Goal: Task Accomplishment & Management: Manage account settings

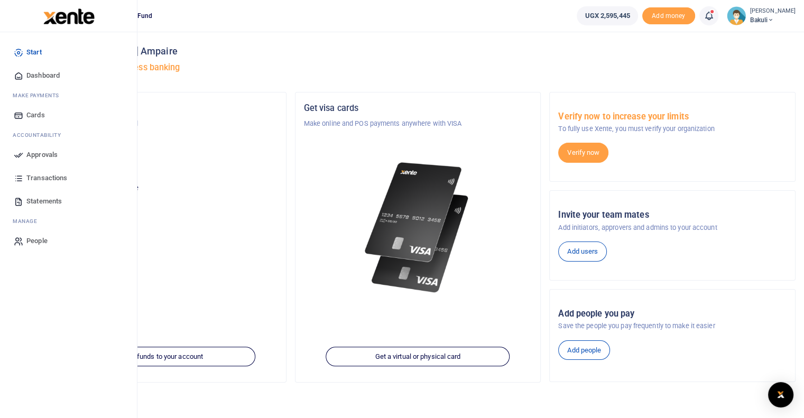
click at [20, 156] on icon at bounding box center [19, 155] width 10 height 10
click at [16, 162] on link "Approvals" at bounding box center [68, 154] width 120 height 23
click at [18, 157] on icon at bounding box center [19, 155] width 10 height 10
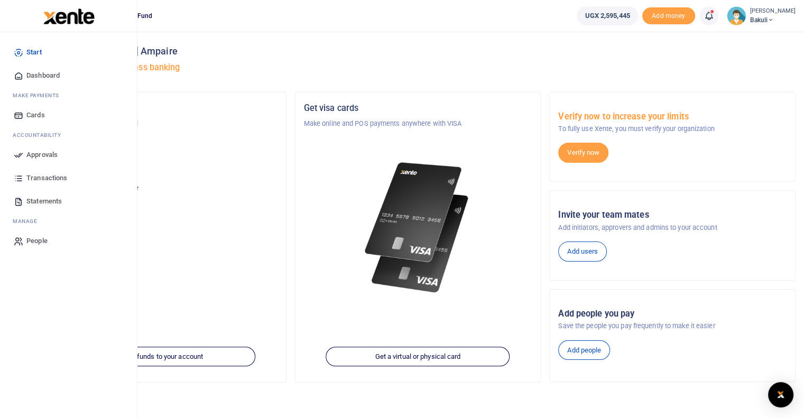
click at [18, 157] on icon at bounding box center [19, 155] width 10 height 10
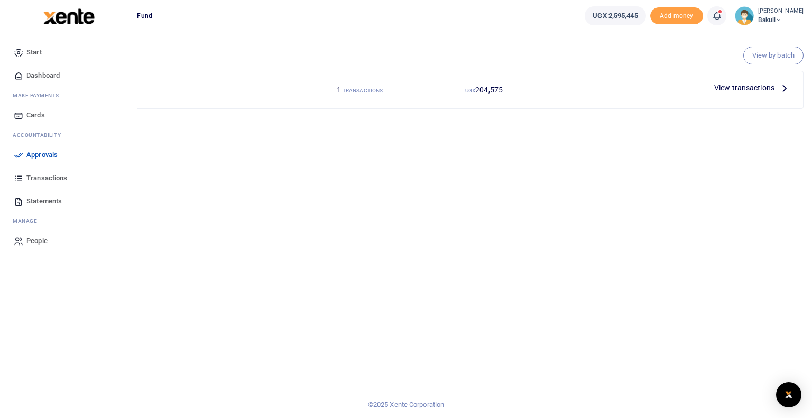
click at [18, 156] on icon at bounding box center [19, 155] width 10 height 10
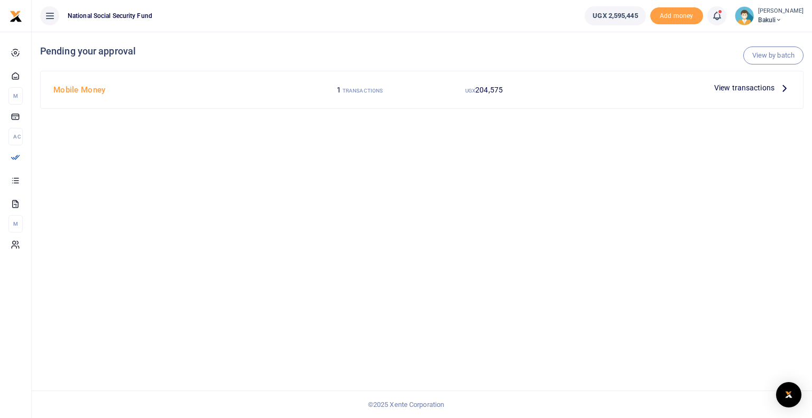
click at [750, 93] on span "View transactions" at bounding box center [744, 88] width 60 height 12
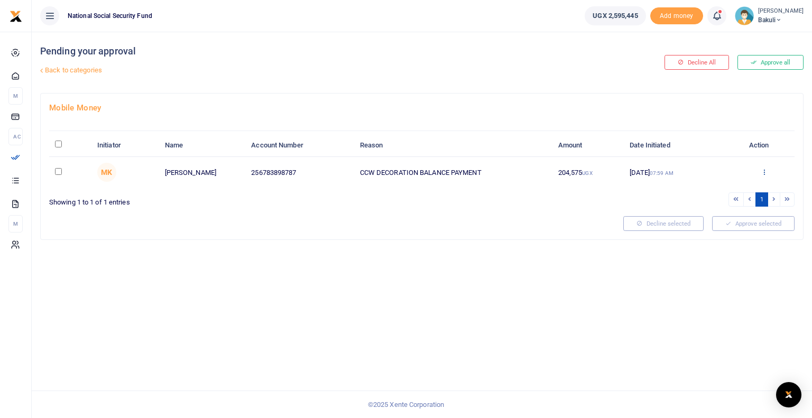
click at [764, 171] on icon at bounding box center [763, 171] width 7 height 7
click at [729, 192] on link "Approve" at bounding box center [724, 189] width 83 height 15
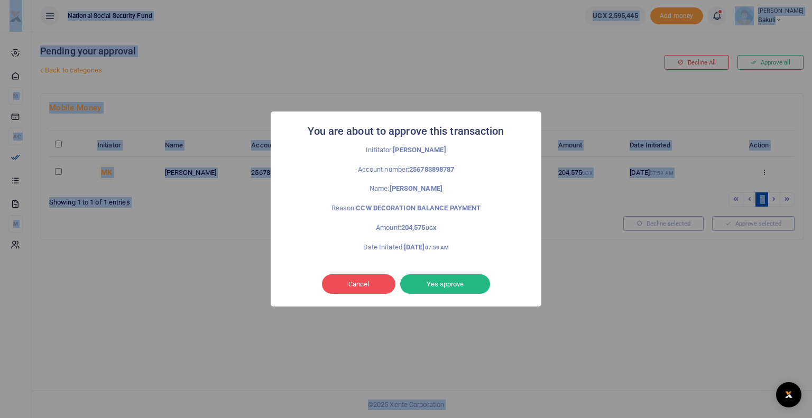
click at [729, 192] on div "You are about to approve this transaction × Inititator: Miriam Kantono Account …" at bounding box center [406, 209] width 812 height 418
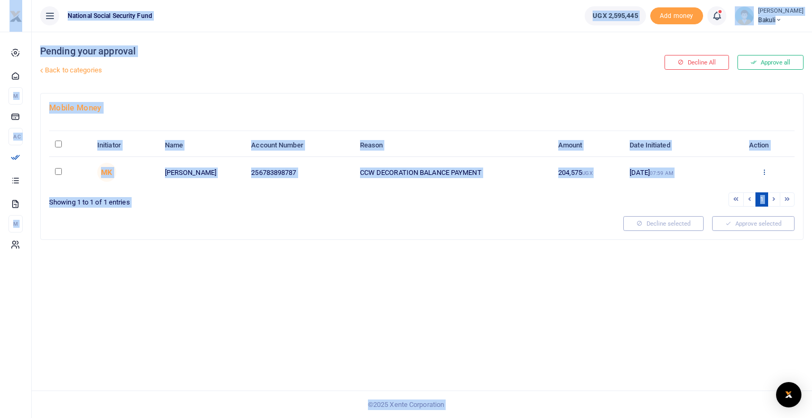
click at [762, 171] on icon at bounding box center [763, 171] width 7 height 7
click at [728, 191] on link "Approve" at bounding box center [724, 189] width 83 height 15
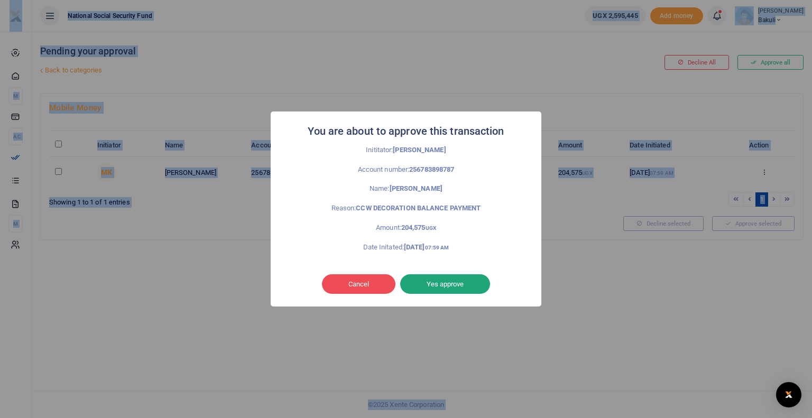
click at [454, 286] on button "Yes approve" at bounding box center [445, 284] width 90 height 20
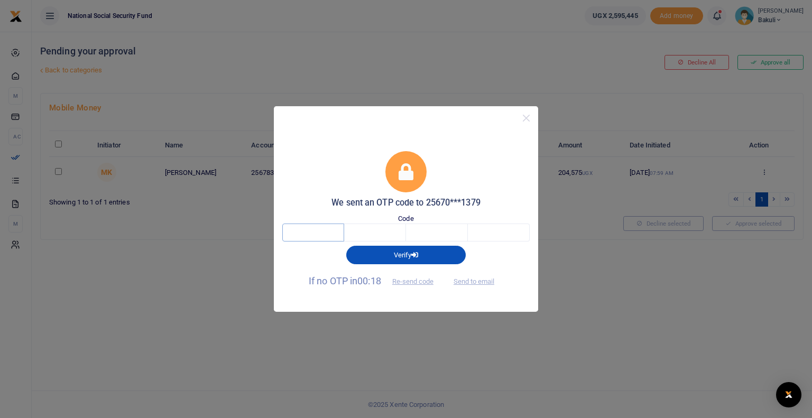
click at [295, 233] on input "text" at bounding box center [313, 233] width 62 height 18
type input "3"
type input "8"
type input "3"
type input "7"
